Goal: Task Accomplishment & Management: Use online tool/utility

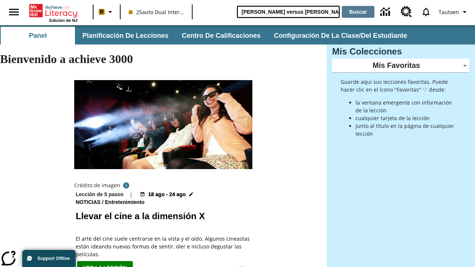
type input "[PERSON_NAME] versus [PERSON_NAME]"
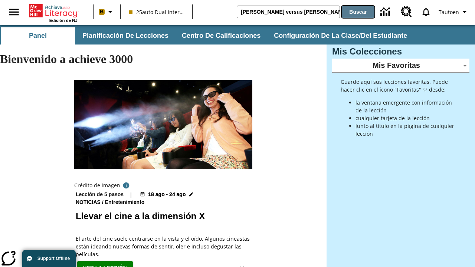
click at [358, 12] on button "Buscar" at bounding box center [358, 12] width 33 height 12
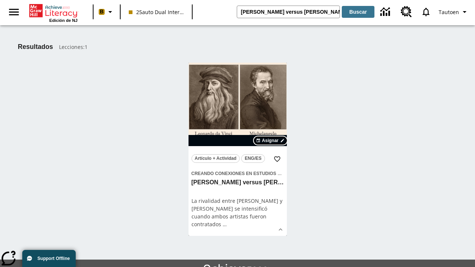
click at [271, 141] on span "Asignar" at bounding box center [270, 140] width 17 height 7
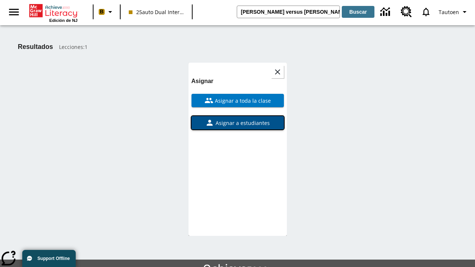
click at [238, 123] on span "Asignar a estudiantes" at bounding box center [242, 123] width 56 height 8
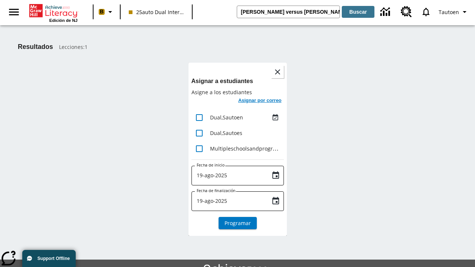
click at [259, 101] on h6 "Asignar por correo" at bounding box center [259, 100] width 43 height 9
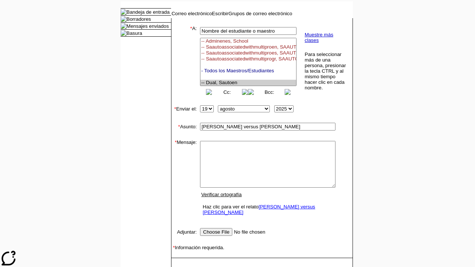
select select "U,21476361,1"
type textarea "email body message"
click at [180, 267] on link "Enviar" at bounding box center [183, 270] width 14 height 6
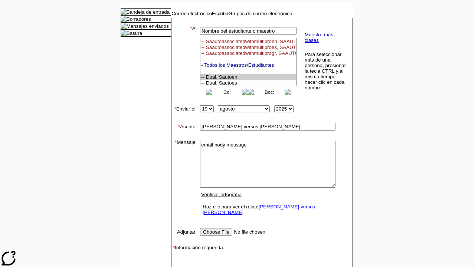
scroll to position [68, 0]
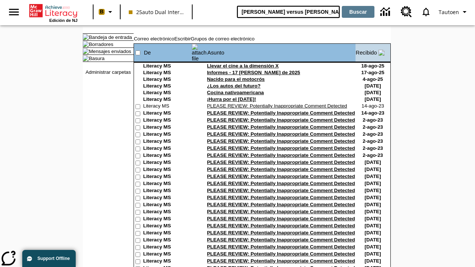
type input "[PERSON_NAME] versus [PERSON_NAME]"
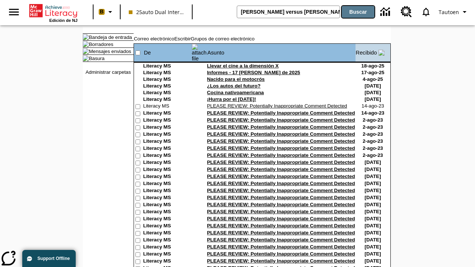
click at [358, 12] on button "Buscar" at bounding box center [358, 12] width 33 height 12
